Goal: Navigation & Orientation: Find specific page/section

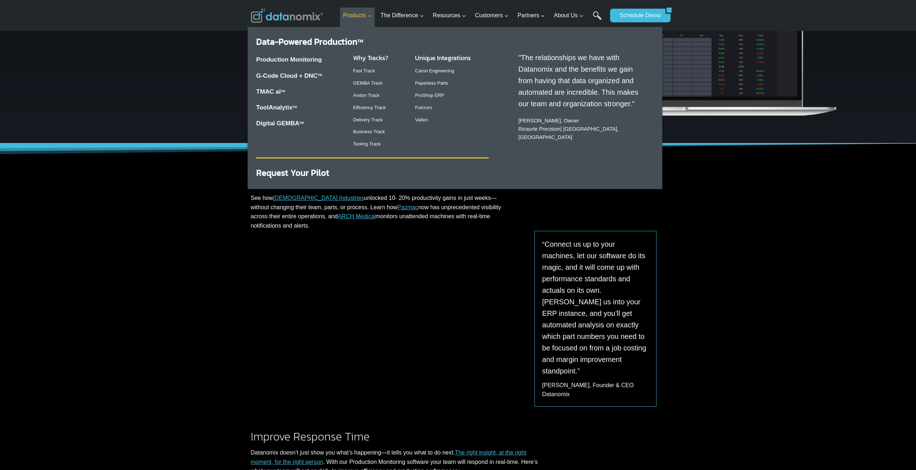
scroll to position [144, 0]
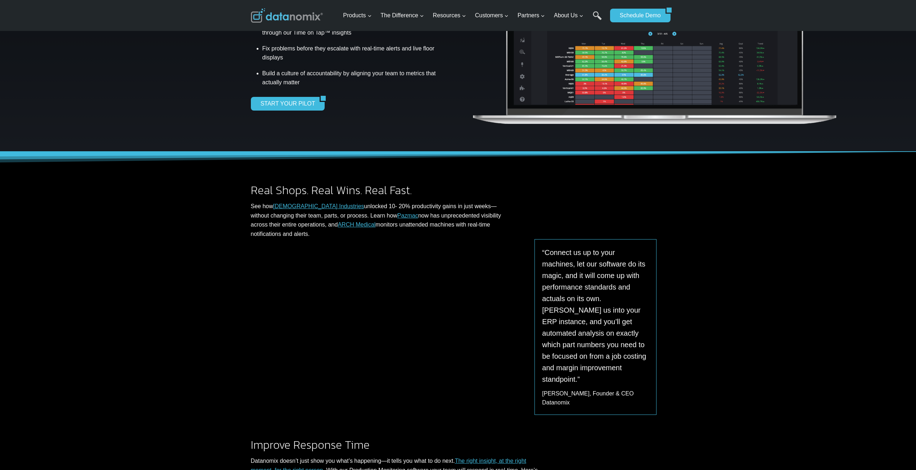
click at [290, 19] on img at bounding box center [287, 15] width 72 height 14
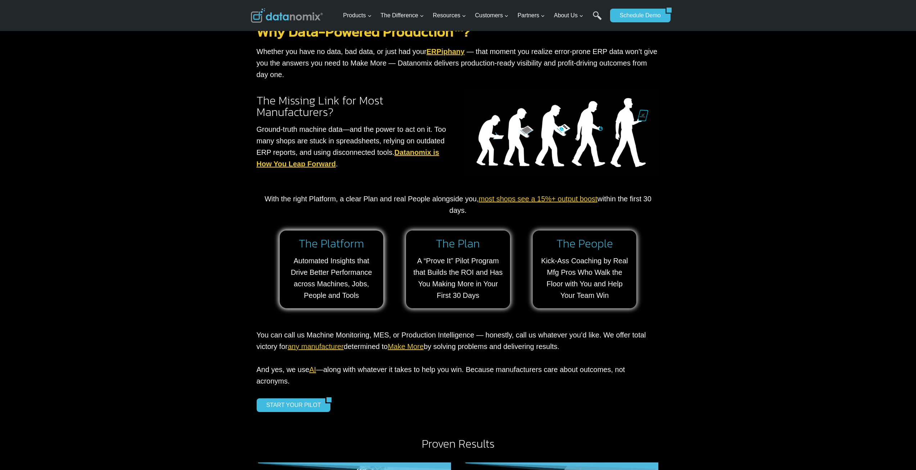
scroll to position [756, 0]
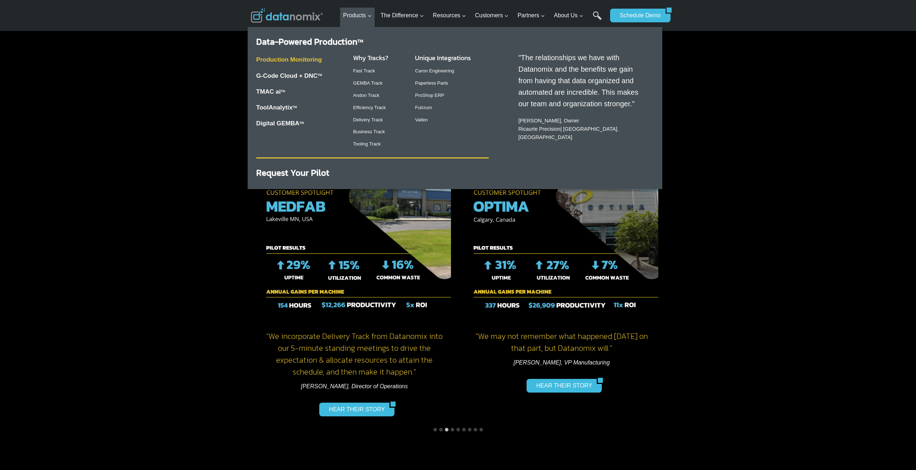
click at [315, 58] on link "Production Monitoring" at bounding box center [288, 59] width 65 height 7
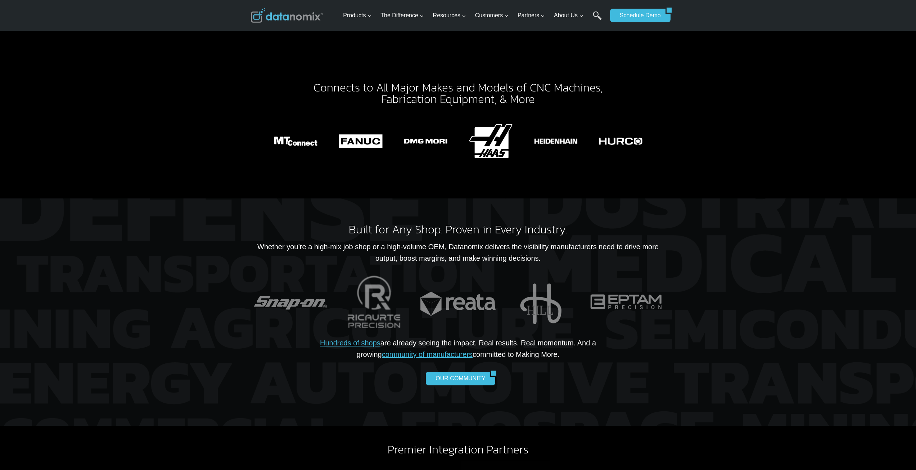
scroll to position [1738, 0]
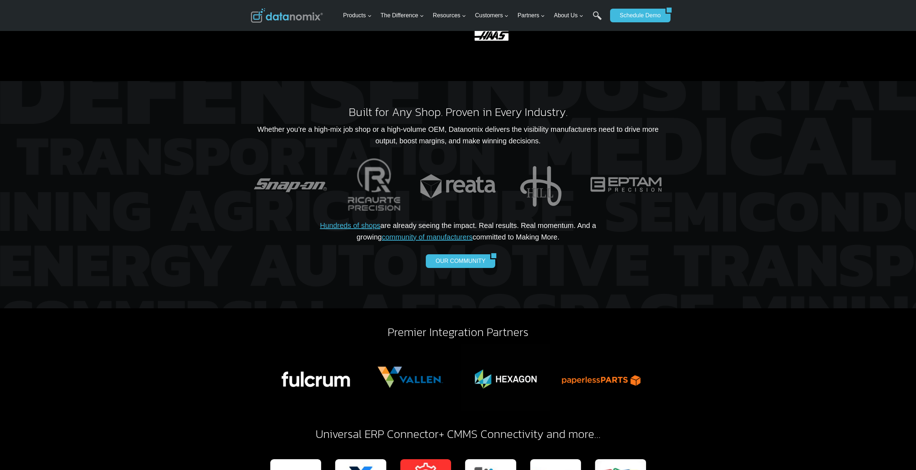
click at [283, 15] on img at bounding box center [287, 15] width 72 height 14
